Goal: Obtain resource: Obtain resource

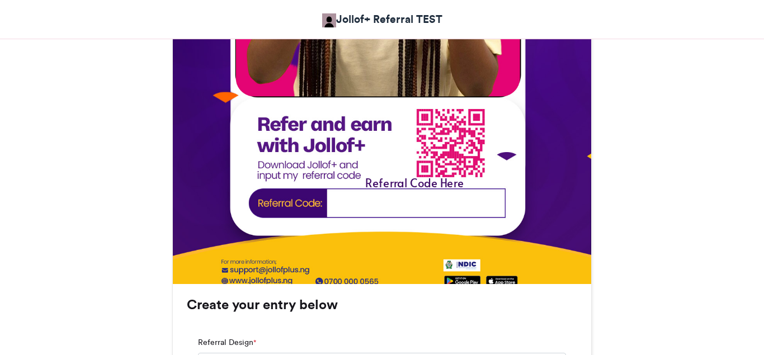
scroll to position [627, 0]
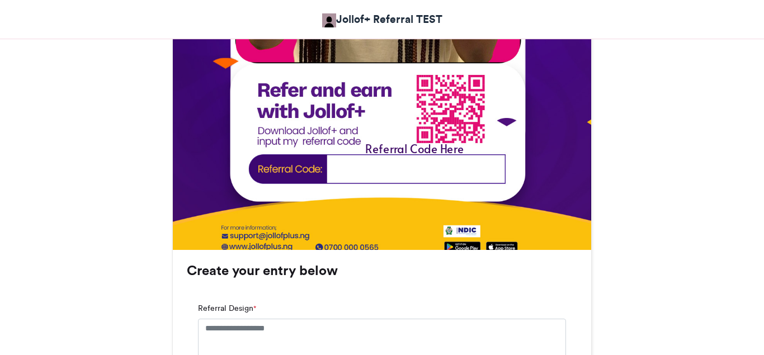
click at [363, 167] on img at bounding box center [382, 12] width 418 height 539
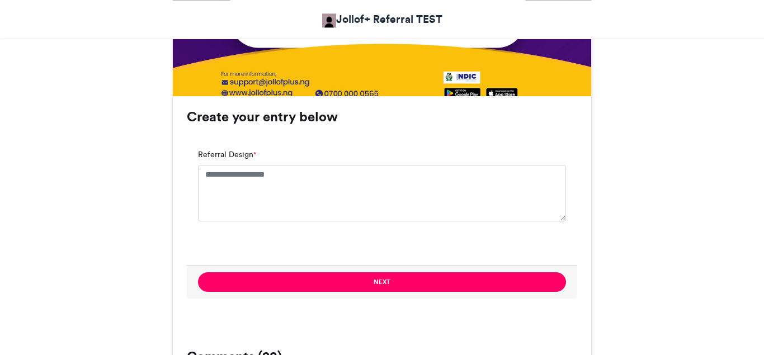
scroll to position [798, 0]
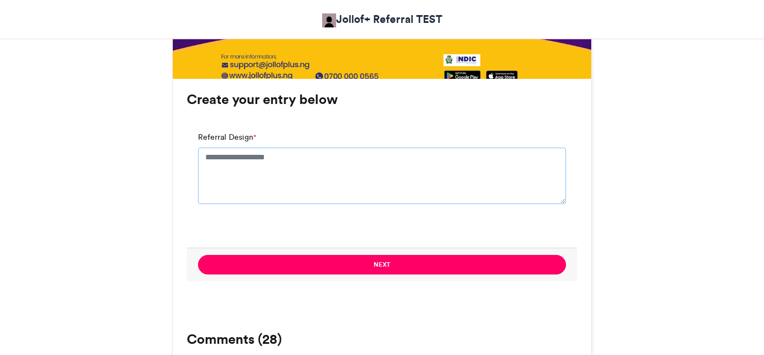
click at [249, 173] on textarea "Referral Design *" at bounding box center [382, 176] width 368 height 56
type textarea "*"
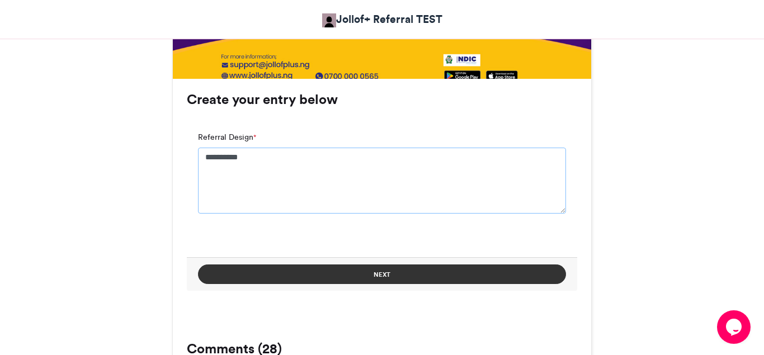
type textarea "**********"
click at [398, 269] on button "Next" at bounding box center [382, 274] width 368 height 20
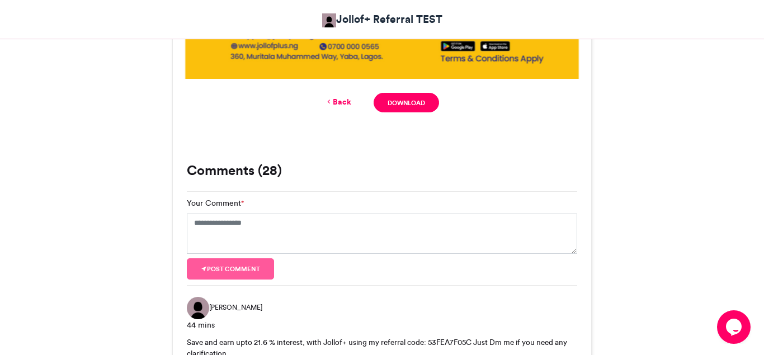
scroll to position [643, 0]
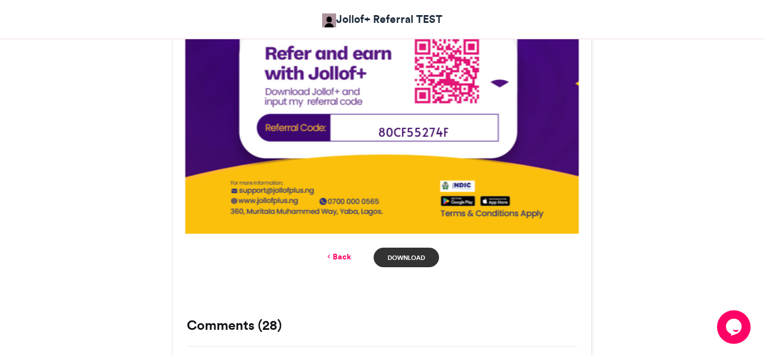
click at [410, 253] on link "Download" at bounding box center [405, 258] width 65 height 20
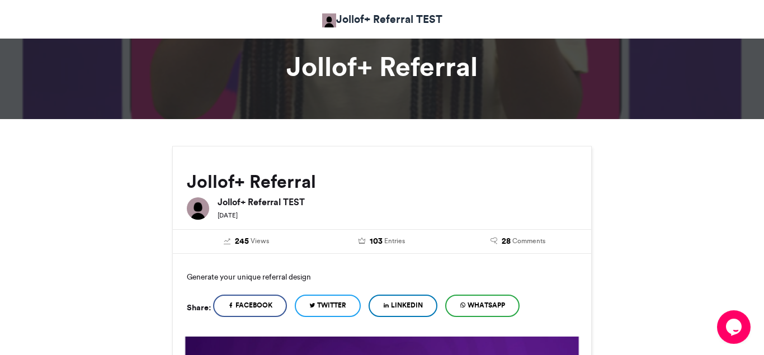
scroll to position [114, 0]
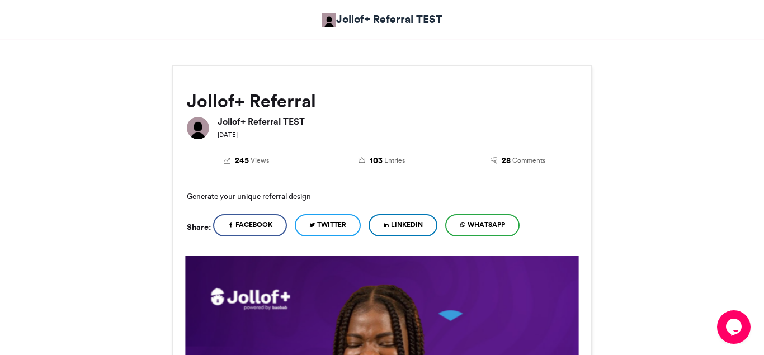
click at [411, 222] on span "LinkedIn" at bounding box center [407, 225] width 32 height 10
click at [502, 220] on span "WhatsApp" at bounding box center [485, 225] width 37 height 10
click at [510, 217] on link "WhatsApp" at bounding box center [482, 225] width 74 height 22
click at [271, 225] on span "Facebook" at bounding box center [253, 225] width 37 height 10
